Goal: Check status

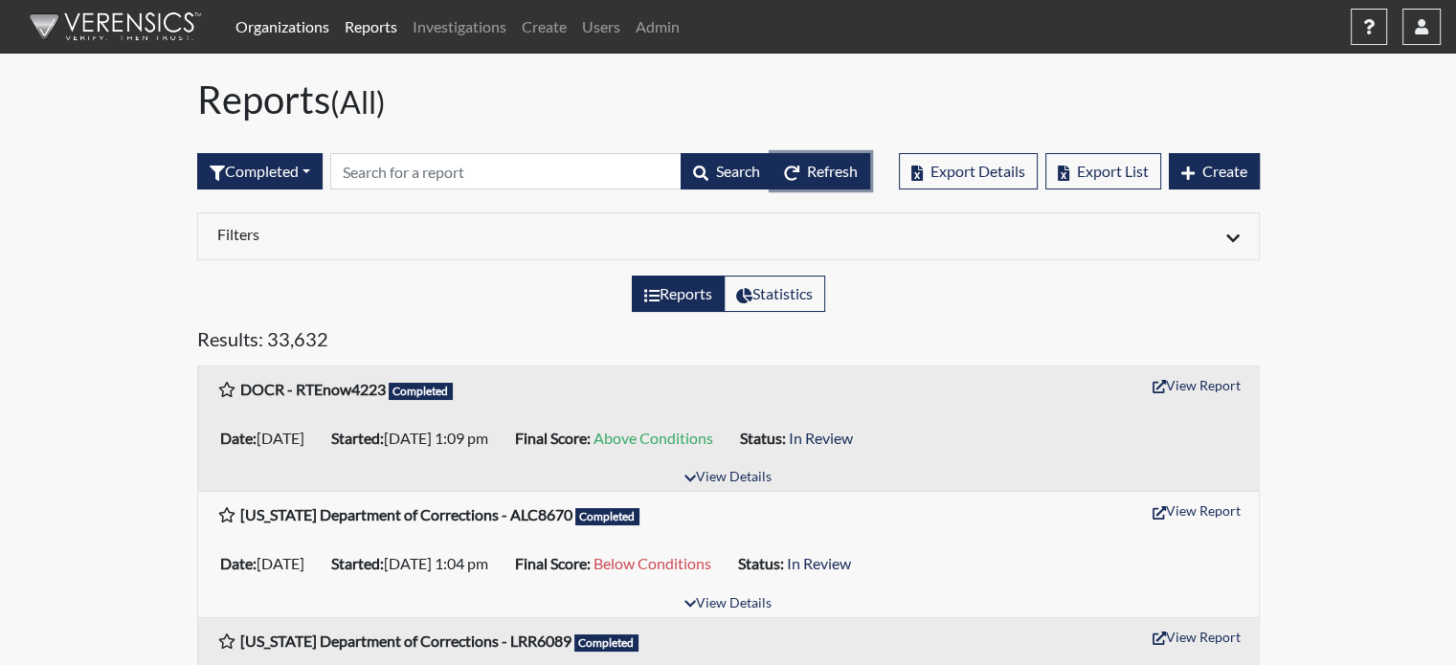
click at [812, 169] on span "Refresh" at bounding box center [832, 171] width 51 height 18
click at [846, 169] on span "Refresh" at bounding box center [832, 171] width 51 height 18
drag, startPoint x: 327, startPoint y: 95, endPoint x: 293, endPoint y: 95, distance: 34.5
click at [293, 95] on h1 "Reports (All)" at bounding box center [728, 100] width 1062 height 46
click at [291, 99] on h1 "Reports (All)" at bounding box center [728, 100] width 1062 height 46
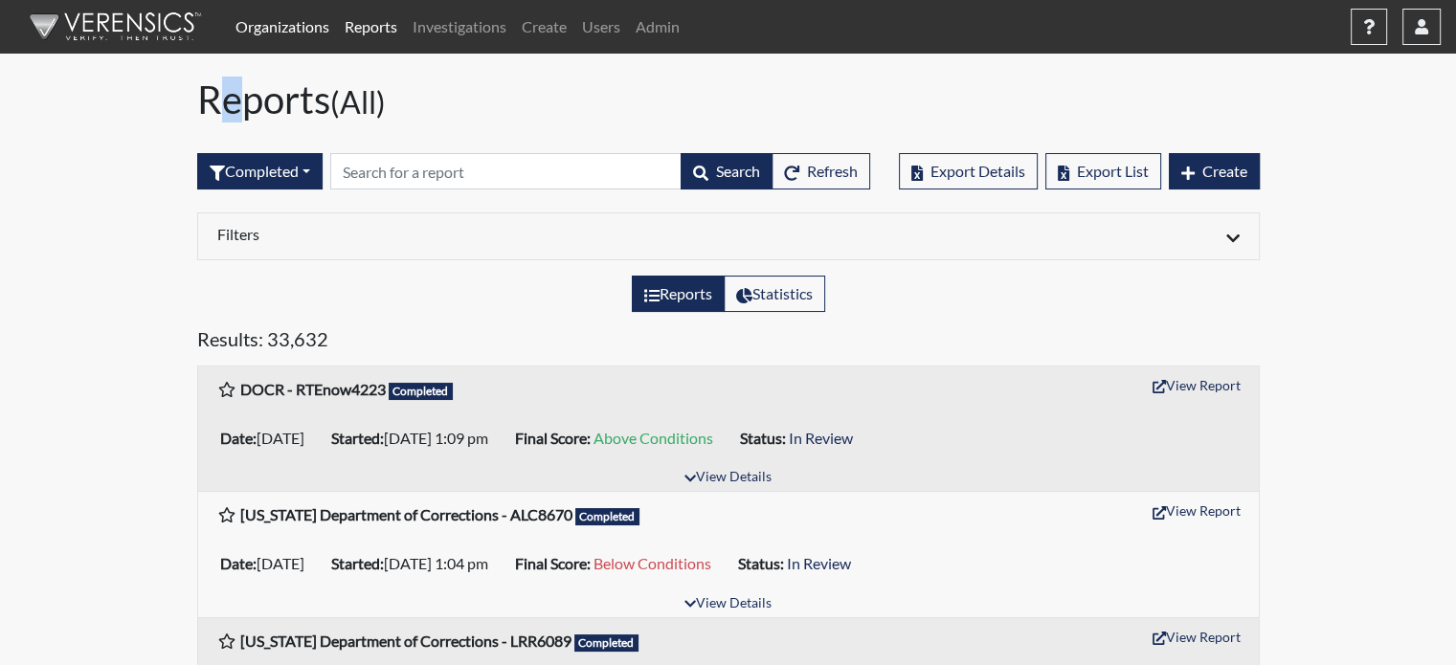
drag, startPoint x: 201, startPoint y: 100, endPoint x: 224, endPoint y: 100, distance: 23.0
click at [224, 100] on h1 "Reports (All)" at bounding box center [728, 100] width 1062 height 46
click at [234, 105] on h1 "Reports (All)" at bounding box center [728, 100] width 1062 height 46
click at [253, 113] on h1 "Reports (All)" at bounding box center [728, 100] width 1062 height 46
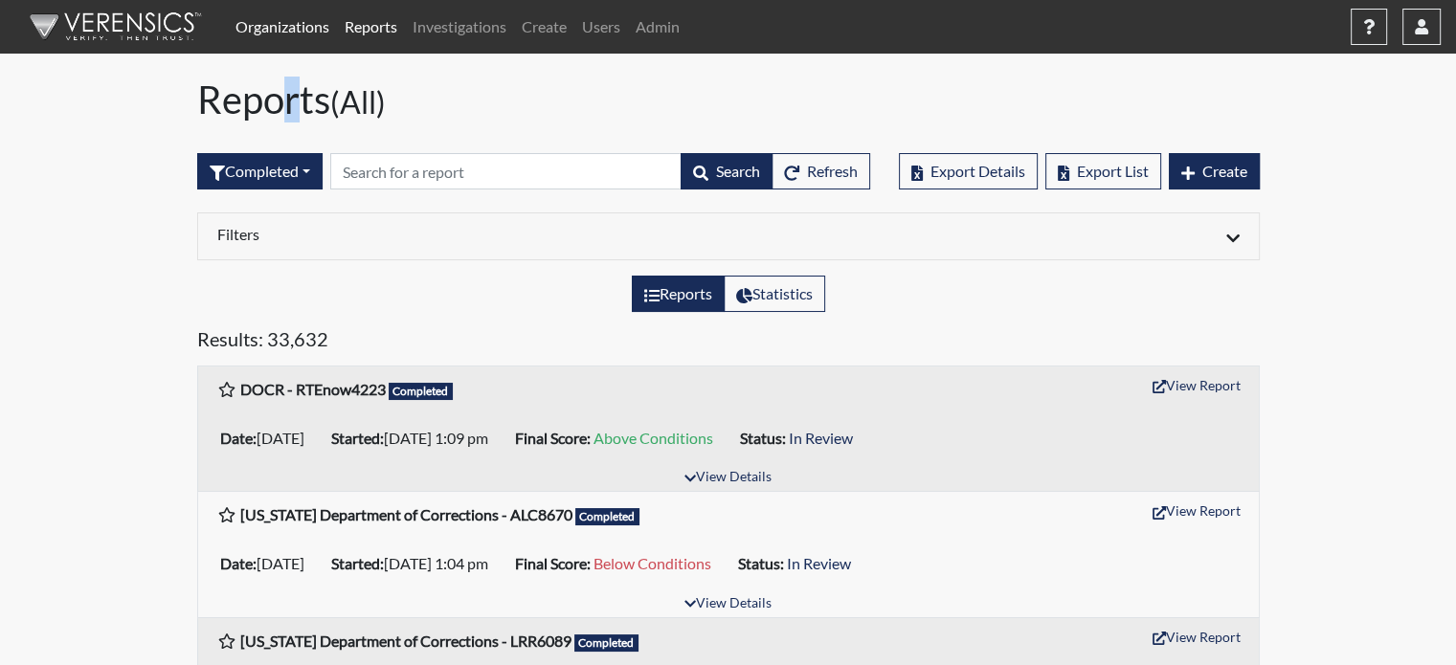
drag, startPoint x: 258, startPoint y: 108, endPoint x: 276, endPoint y: 112, distance: 17.6
click at [276, 112] on h1 "Reports (All)" at bounding box center [728, 100] width 1062 height 46
click at [293, 110] on h1 "Reports (All)" at bounding box center [728, 100] width 1062 height 46
drag, startPoint x: 295, startPoint y: 107, endPoint x: 308, endPoint y: 110, distance: 13.7
click at [308, 110] on h1 "Reports (All)" at bounding box center [728, 100] width 1062 height 46
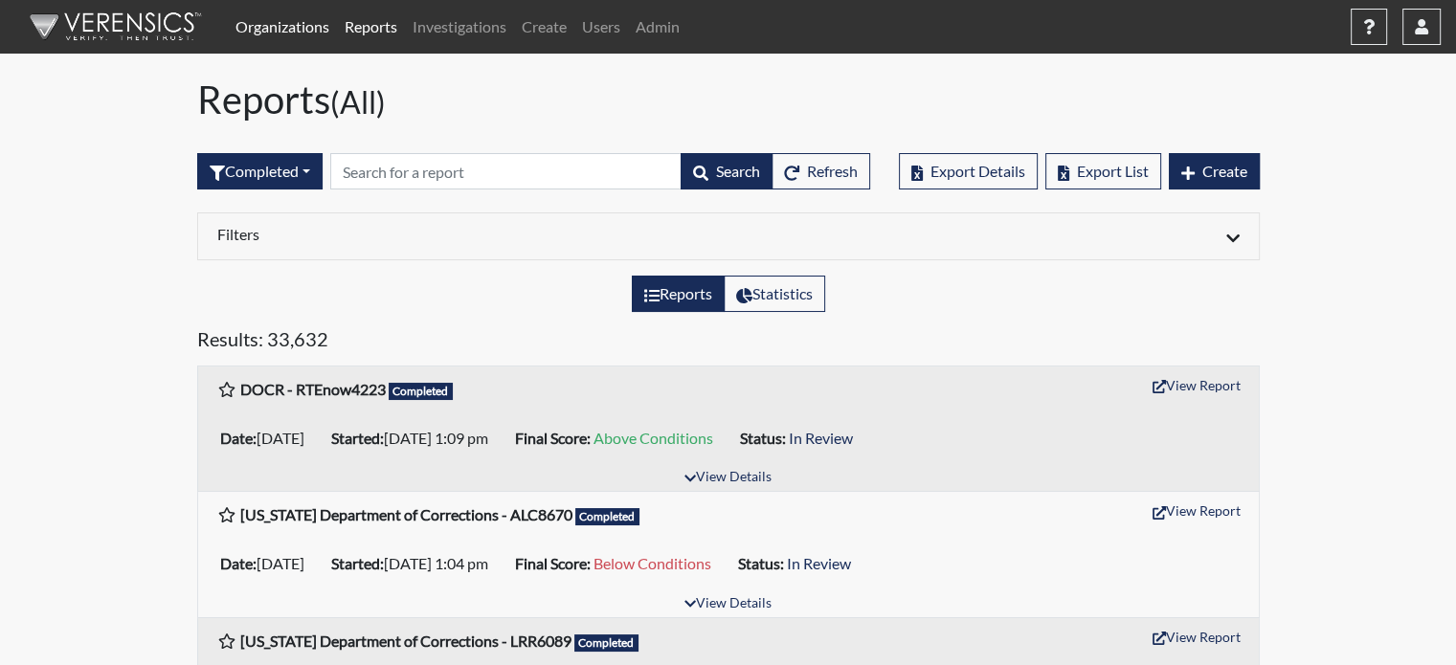
click at [323, 114] on h1 "Reports (All)" at bounding box center [728, 100] width 1062 height 46
click at [319, 108] on h1 "Reports (All)" at bounding box center [728, 100] width 1062 height 46
click at [301, 107] on h1 "Reports (All)" at bounding box center [728, 100] width 1062 height 46
click at [290, 106] on h1 "Reports (All)" at bounding box center [728, 100] width 1062 height 46
click at [266, 110] on h1 "Reports (All)" at bounding box center [728, 100] width 1062 height 46
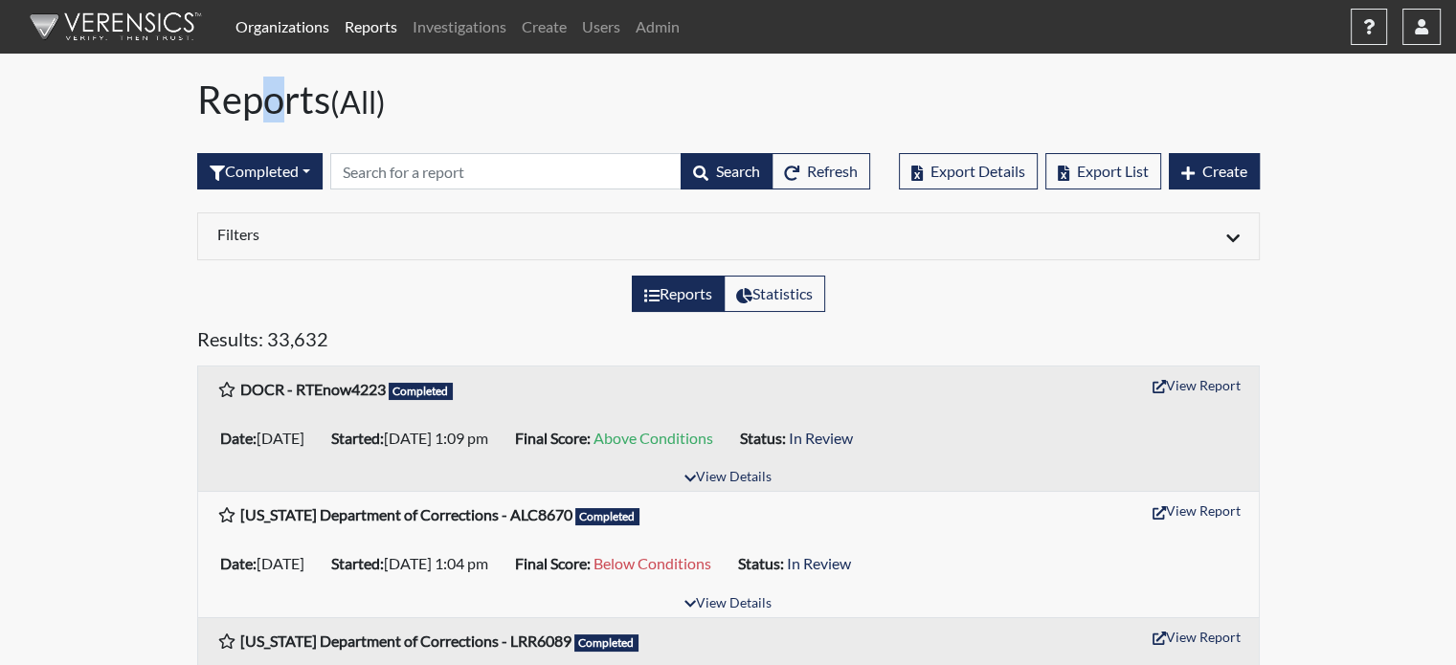
drag, startPoint x: 264, startPoint y: 107, endPoint x: 245, endPoint y: 111, distance: 19.5
click at [245, 111] on h1 "Reports (All)" at bounding box center [728, 100] width 1062 height 46
click at [235, 106] on h1 "Reports (All)" at bounding box center [728, 100] width 1062 height 46
drag, startPoint x: 211, startPoint y: 99, endPoint x: 201, endPoint y: 102, distance: 10.3
click at [201, 102] on h1 "Reports (All)" at bounding box center [728, 100] width 1062 height 46
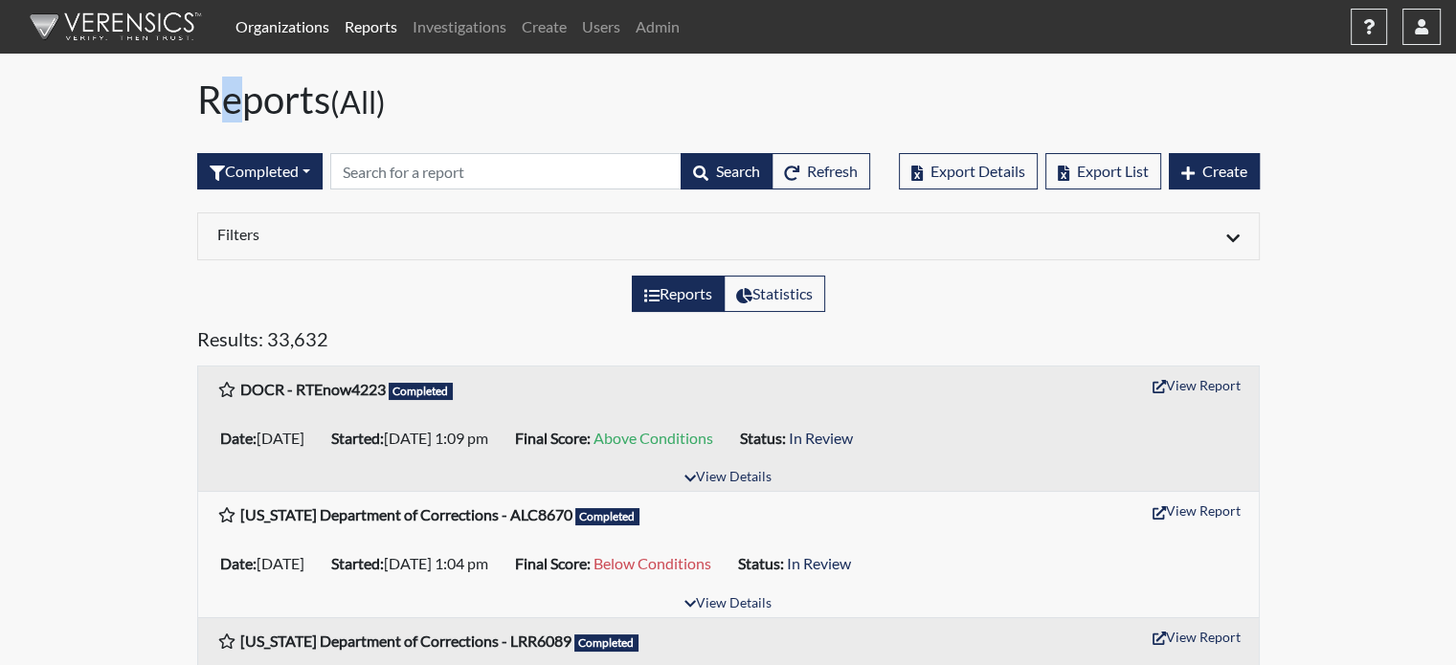
click at [212, 103] on h1 "Reports (All)" at bounding box center [728, 100] width 1062 height 46
